Goal: Entertainment & Leisure: Browse casually

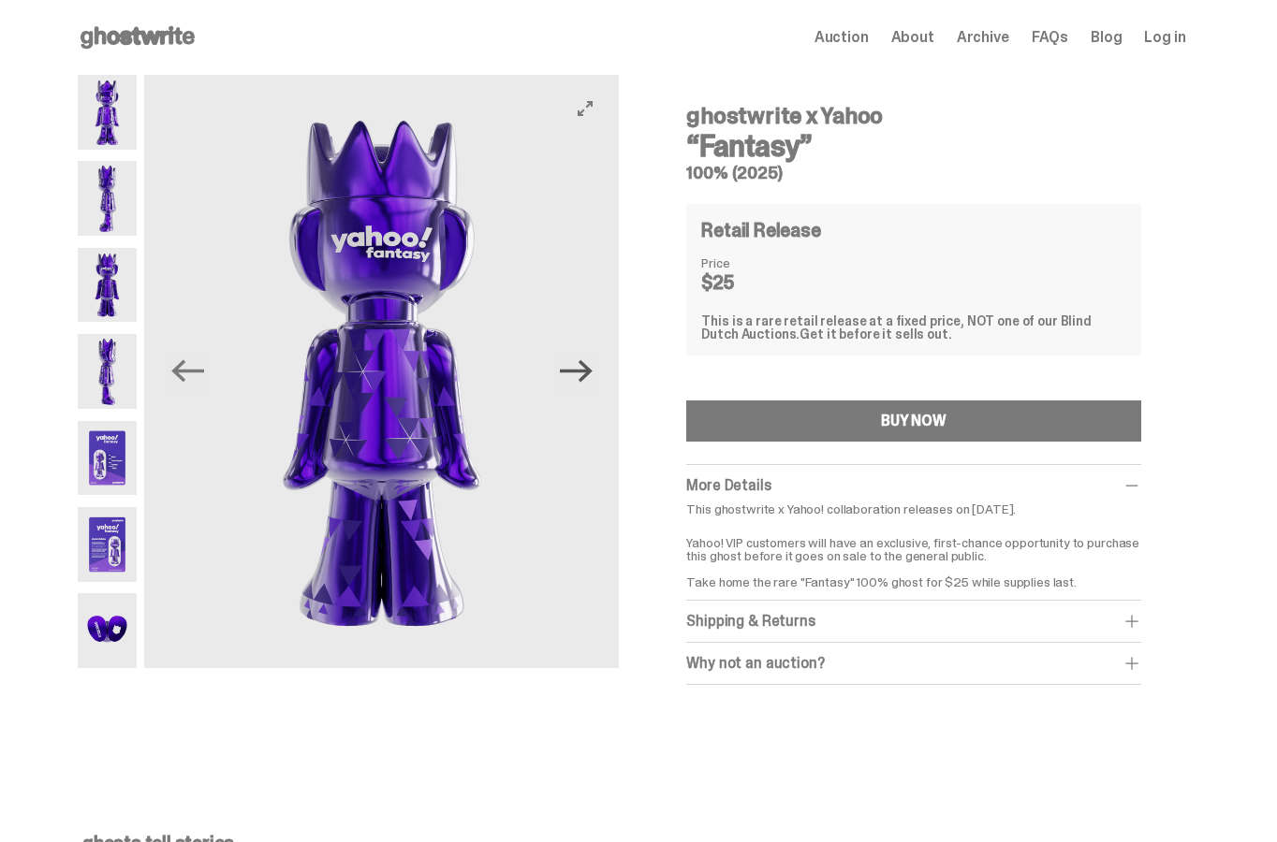
click at [592, 368] on icon "Next" at bounding box center [576, 371] width 33 height 33
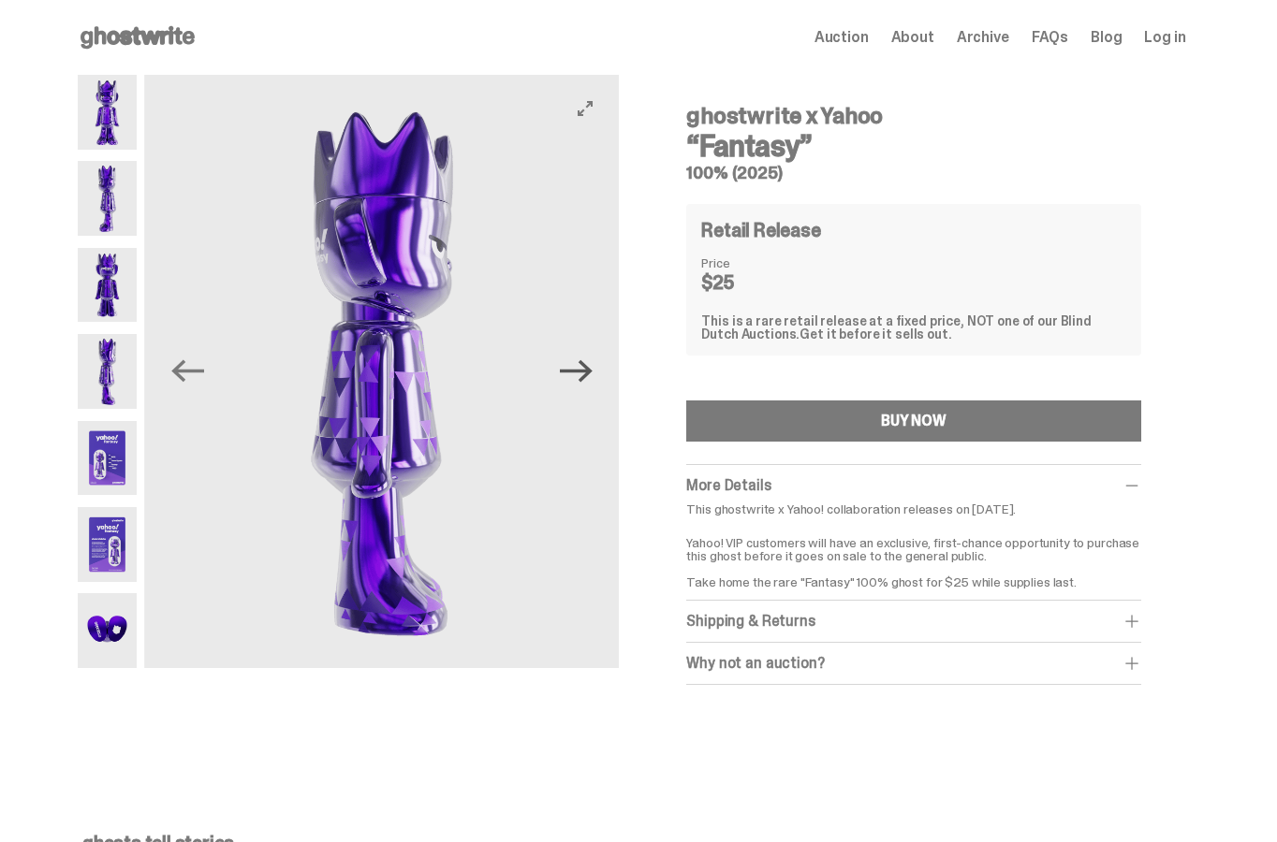
click at [592, 368] on icon "Next" at bounding box center [576, 371] width 33 height 33
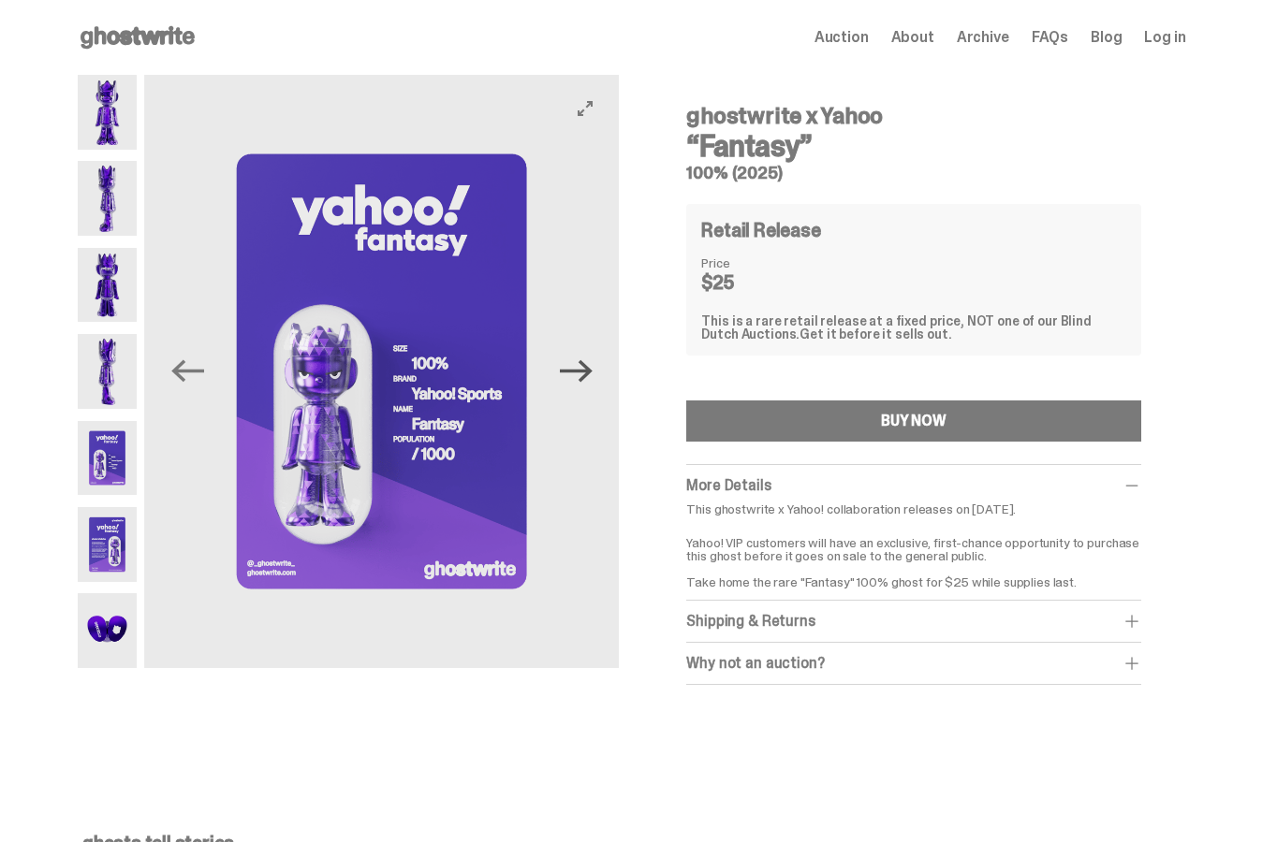
click at [592, 370] on icon "Next" at bounding box center [576, 371] width 33 height 33
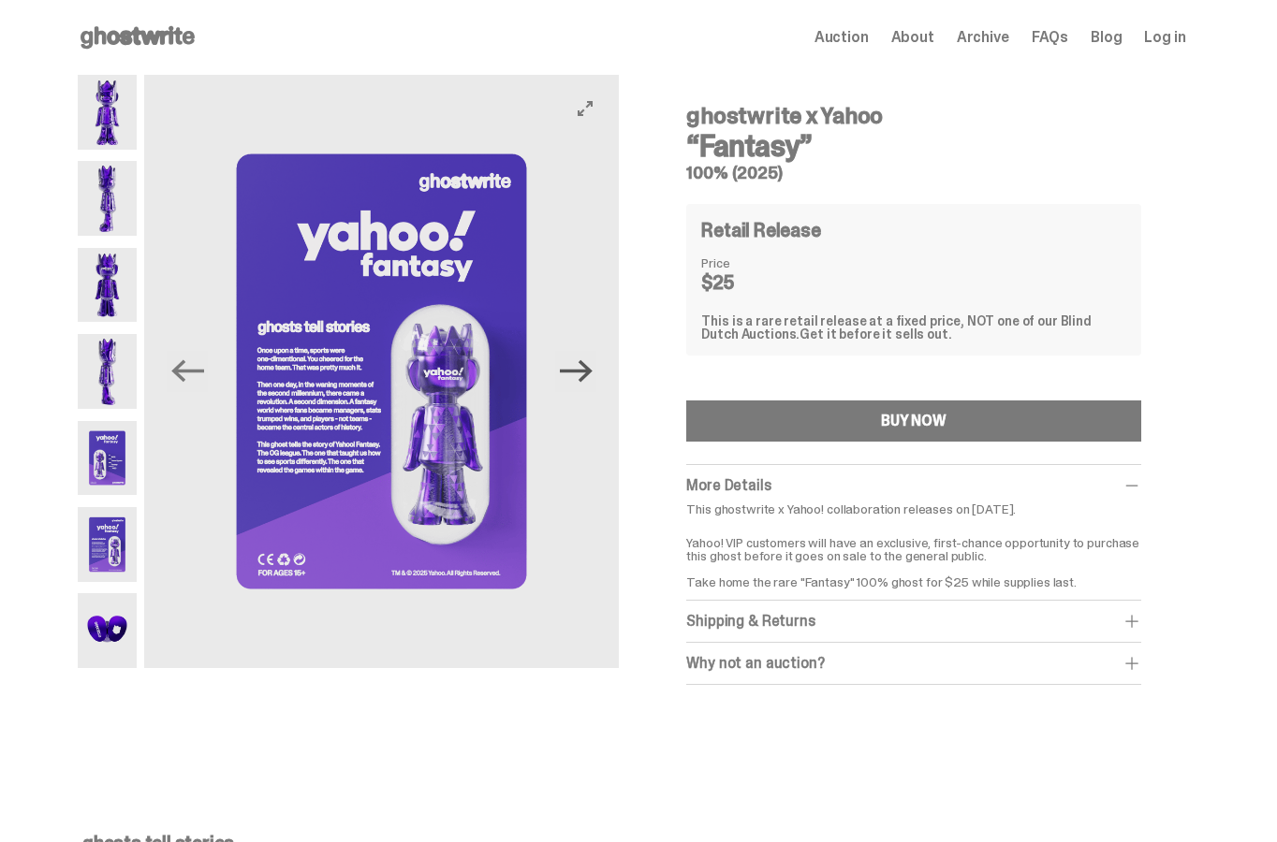
click at [592, 370] on icon "Next" at bounding box center [576, 371] width 33 height 33
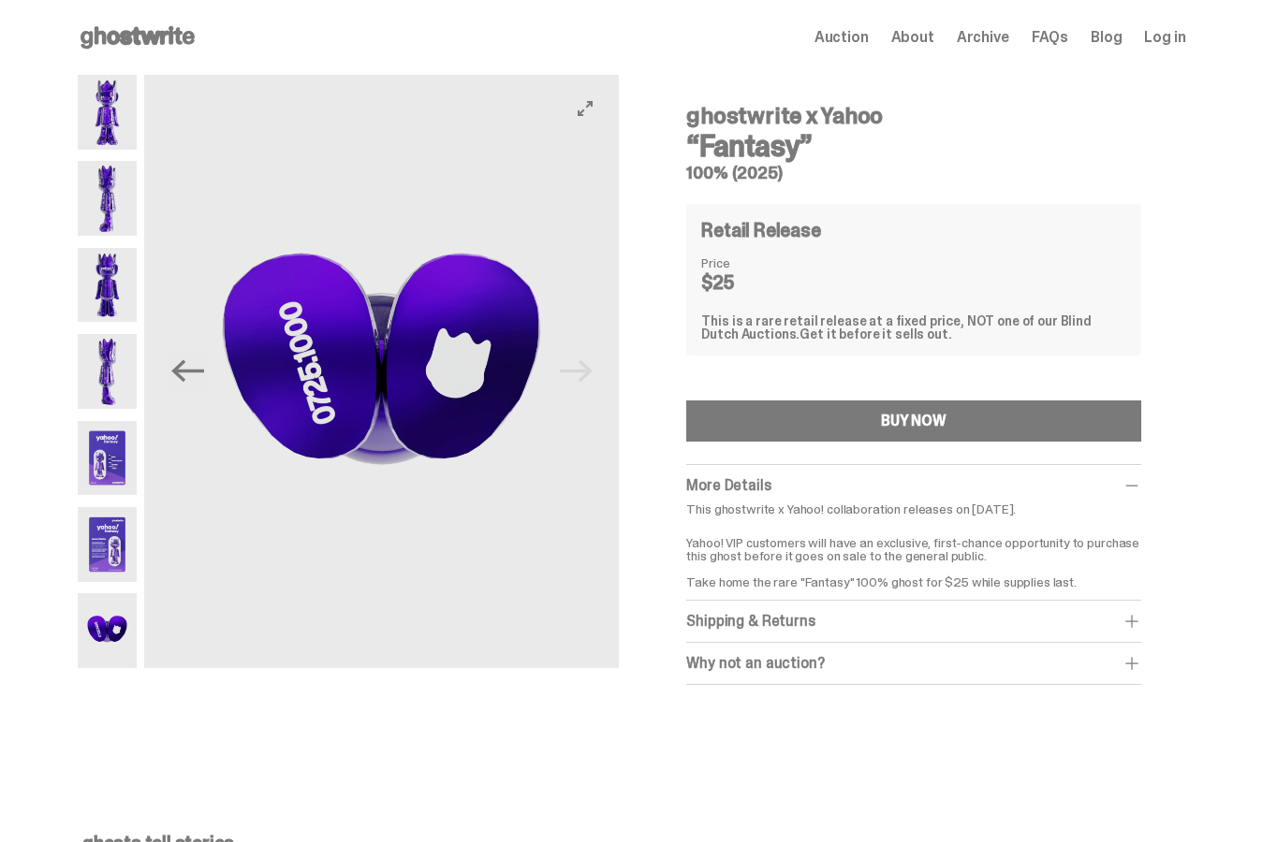
click at [598, 370] on img at bounding box center [381, 371] width 475 height 593
click at [197, 373] on icon "Previous" at bounding box center [187, 371] width 33 height 22
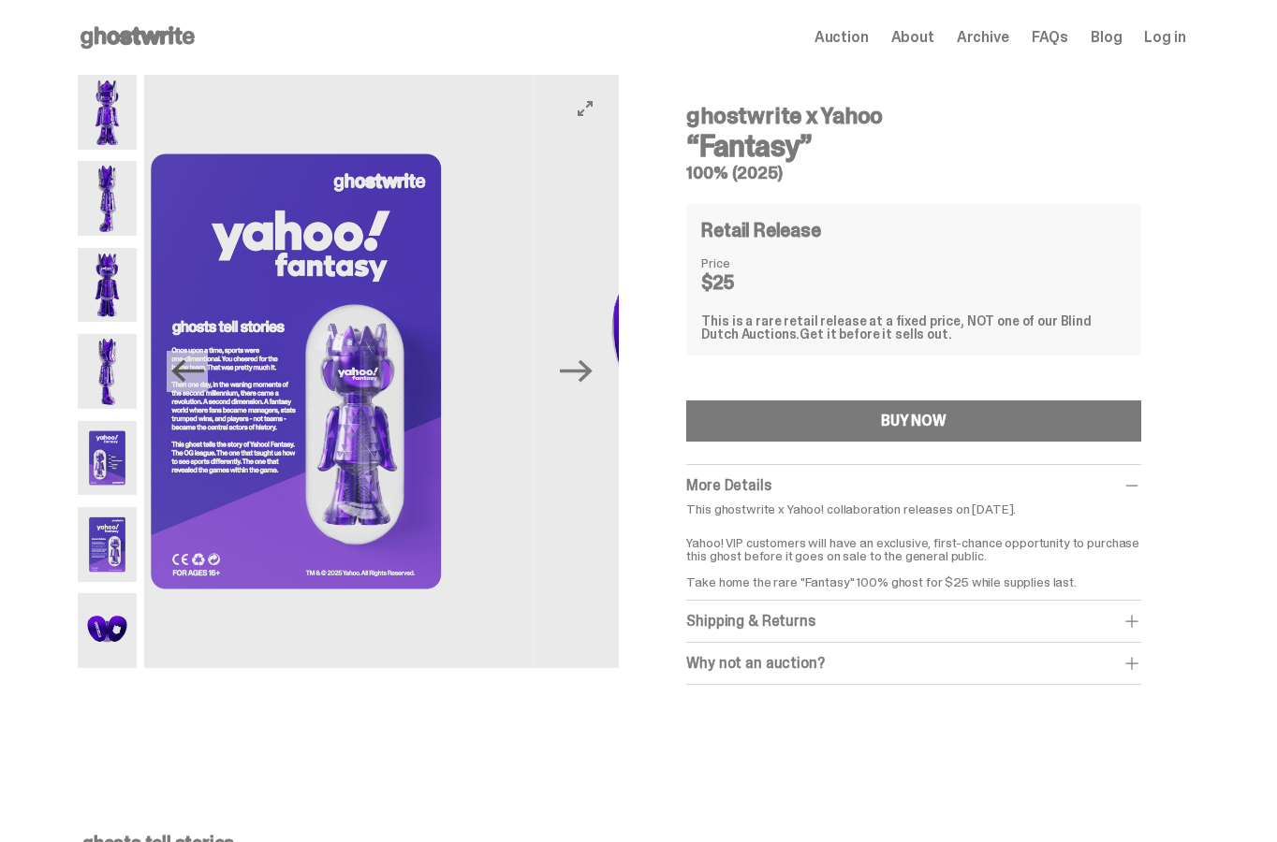
click at [197, 373] on icon "Previous" at bounding box center [187, 371] width 33 height 22
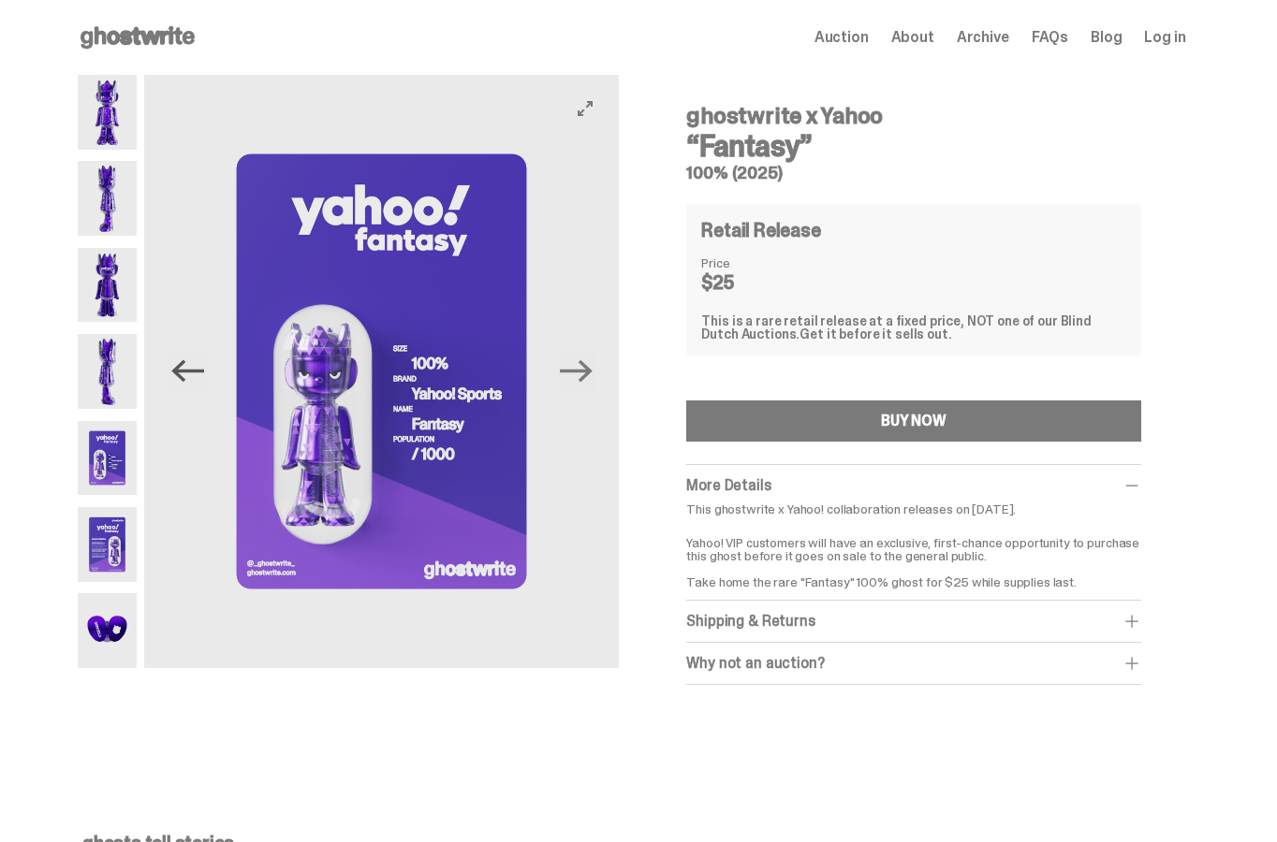
click at [197, 373] on icon "Previous" at bounding box center [187, 371] width 33 height 22
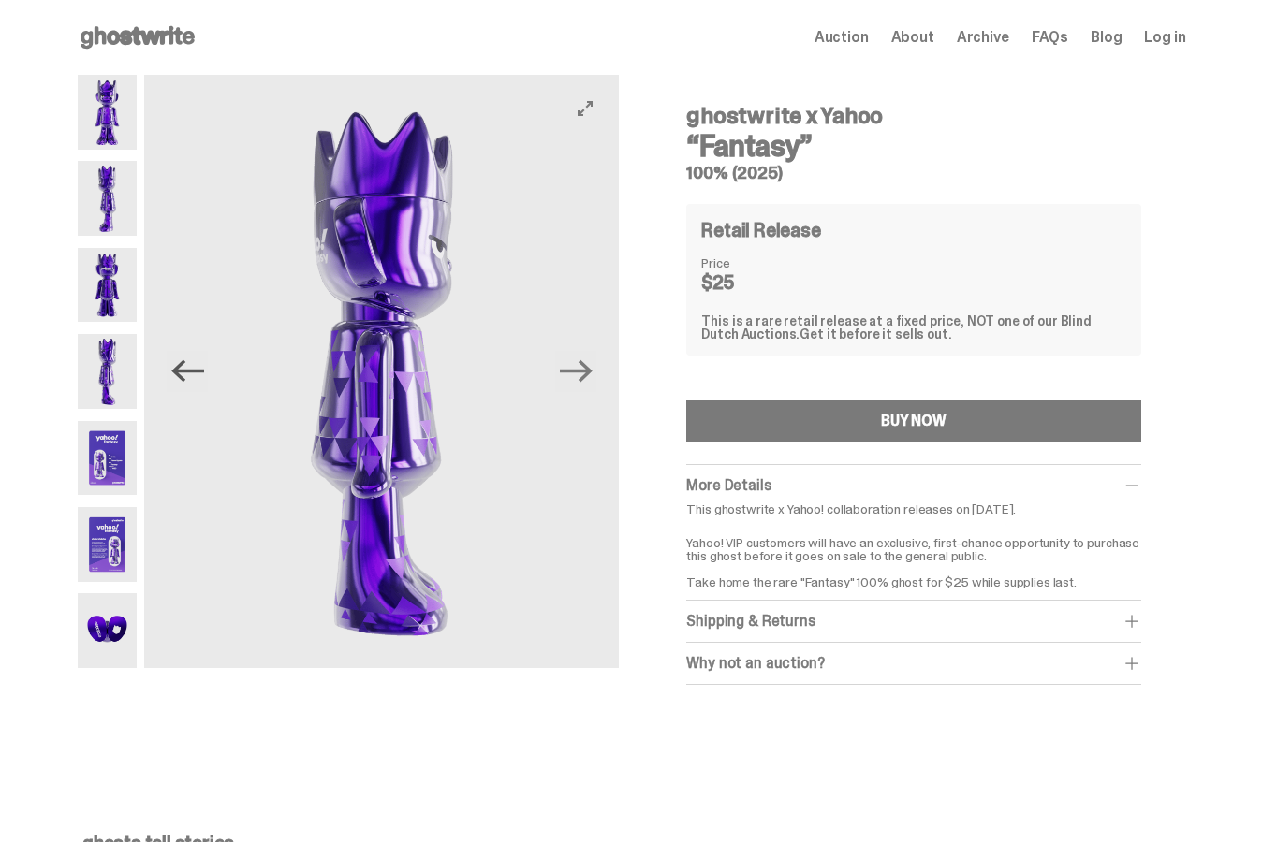
click at [197, 372] on icon "Previous" at bounding box center [187, 371] width 33 height 22
